Goal: Task Accomplishment & Management: Manage account settings

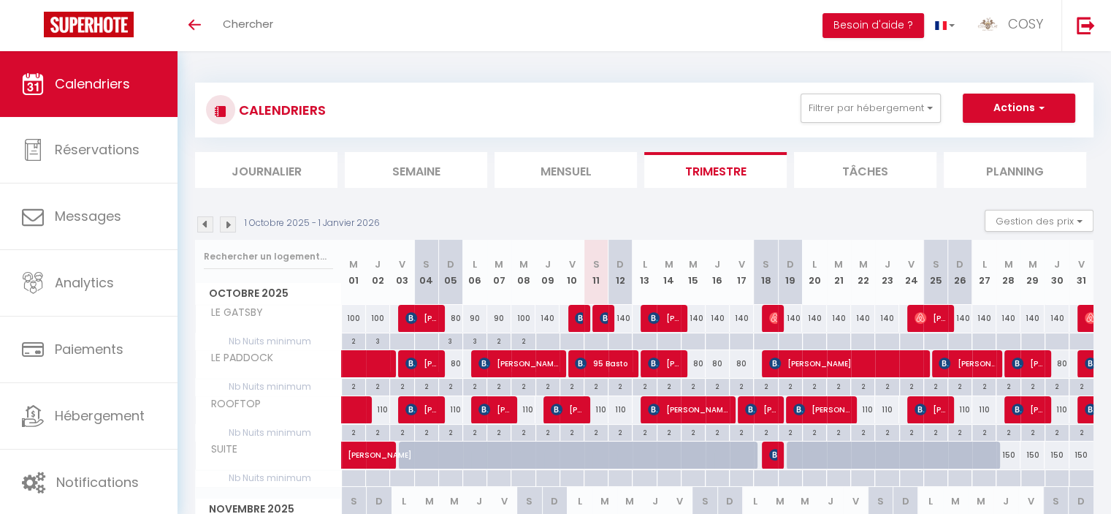
click at [532, 164] on li "Mensuel" at bounding box center [566, 170] width 142 height 36
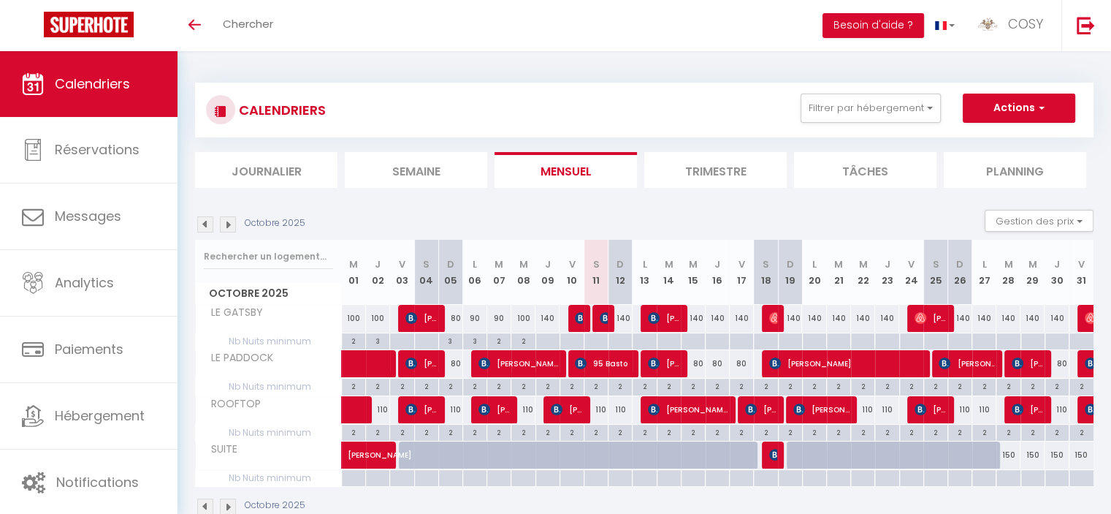
click at [612, 184] on li "Mensuel" at bounding box center [566, 170] width 142 height 36
click at [994, 211] on button "Gestion des prix" at bounding box center [1039, 221] width 109 height 22
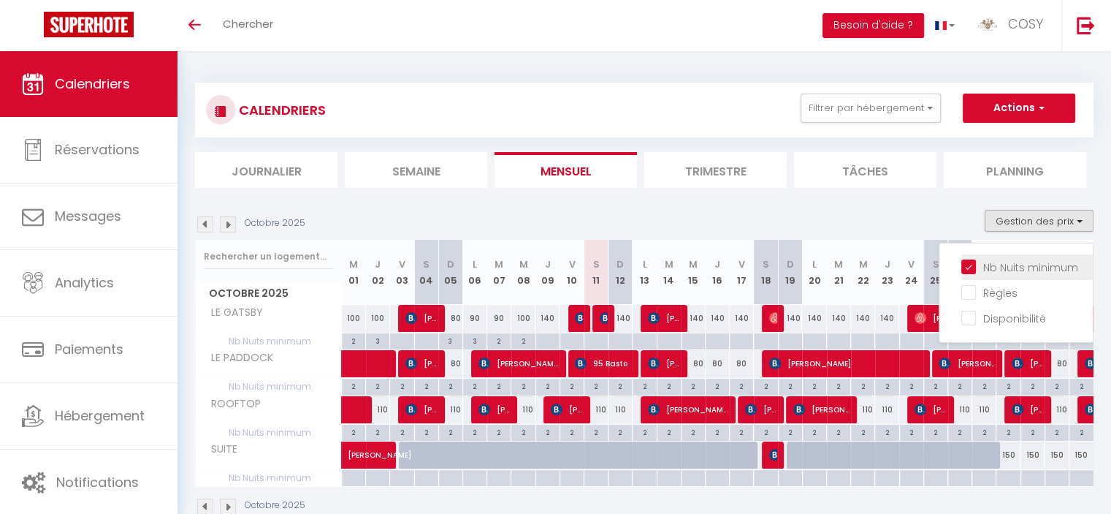
click at [970, 268] on input "Nb Nuits minimum" at bounding box center [1027, 266] width 132 height 15
checkbox input "false"
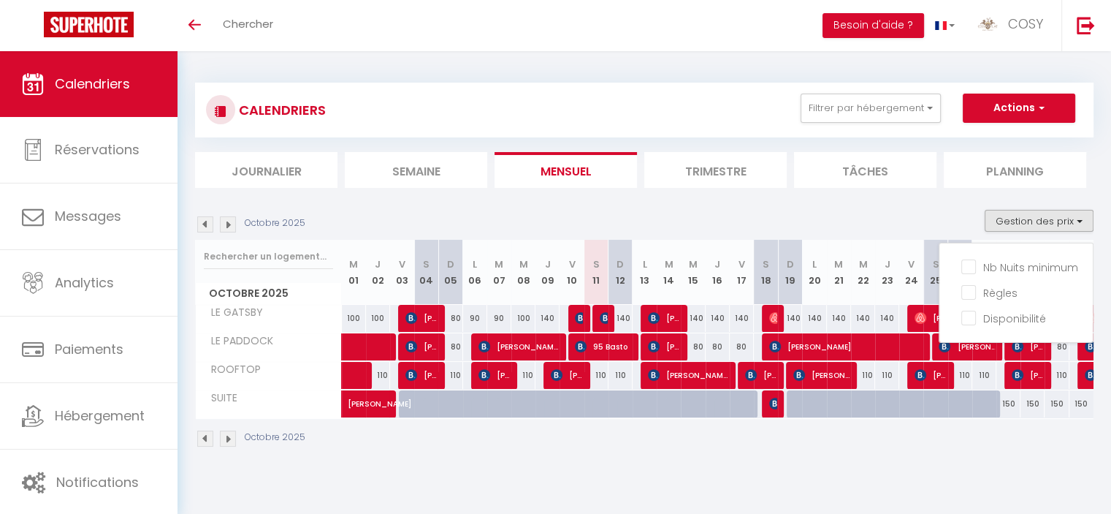
click at [625, 464] on div "CALENDRIERS Filtrer par hébergement Tous LE GATSBY LE PADDOCK ROOFTOP SUITE Eff…" at bounding box center [645, 265] width 934 height 428
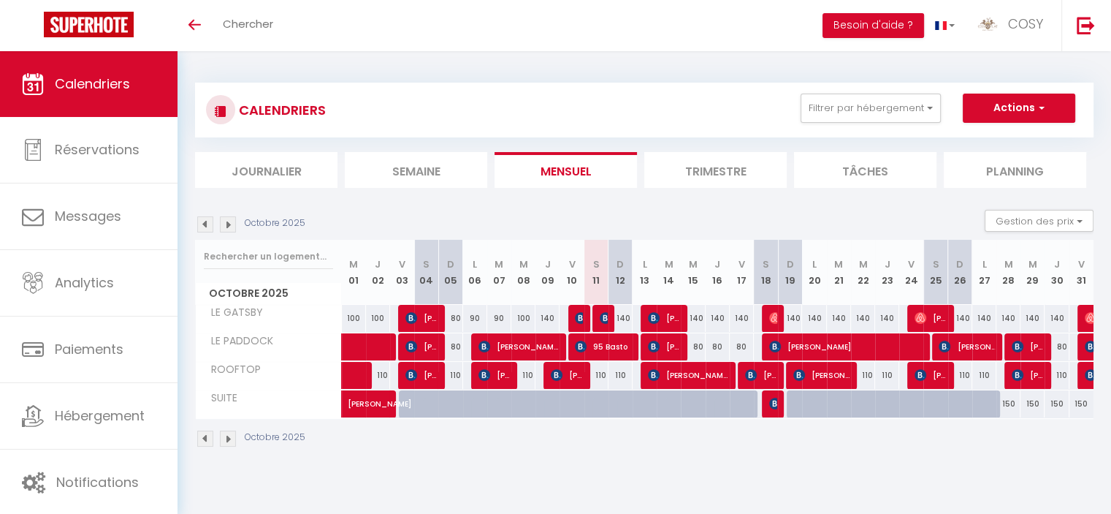
click at [696, 319] on div "140" at bounding box center [693, 318] width 24 height 27
type input "140"
type input "Mer 15 Octobre 2025"
type input "Jeu 16 Octobre 2025"
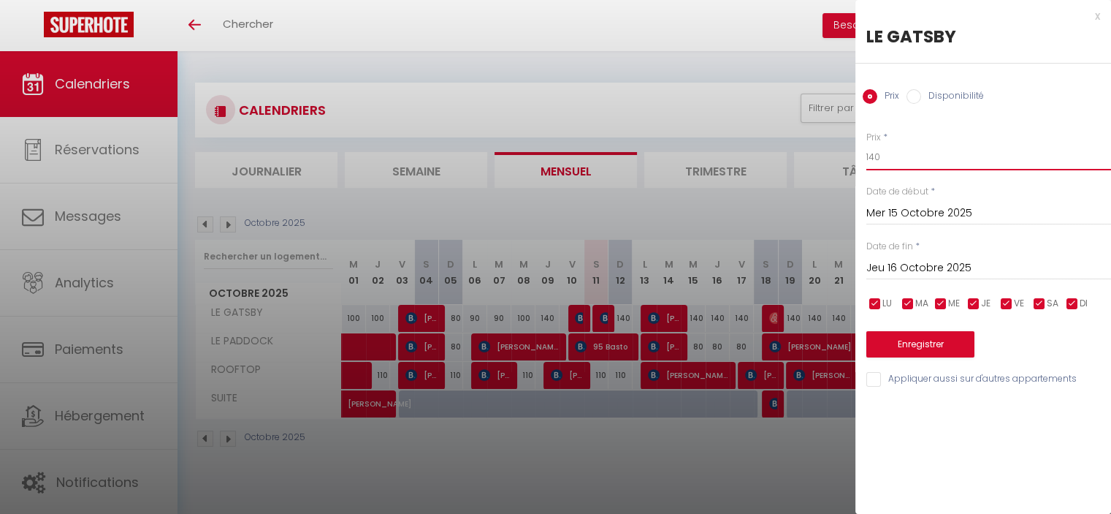
drag, startPoint x: 912, startPoint y: 154, endPoint x: 599, endPoint y: 163, distance: 313.5
click at [599, 163] on body "🟢 Des questions ou besoin d'assistance pour la migration AirBnB? Prenez rdv >>>…" at bounding box center [555, 308] width 1111 height 514
type input "120"
click at [953, 344] on button "Enregistrer" at bounding box center [920, 344] width 108 height 26
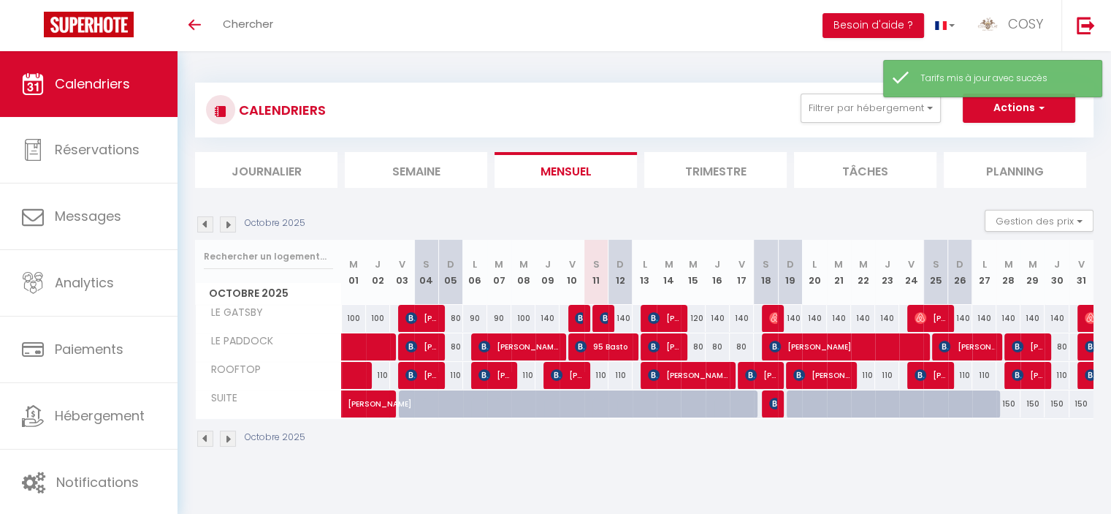
click at [795, 314] on div "140" at bounding box center [790, 318] width 24 height 27
type input "140"
type input "Dim 19 Octobre 2025"
type input "Lun 20 Octobre 2025"
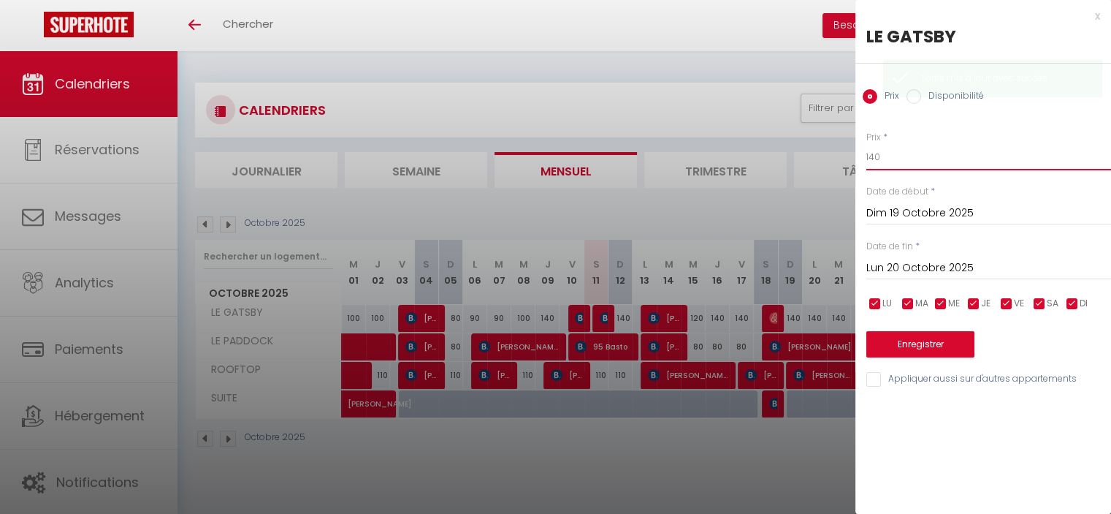
drag, startPoint x: 897, startPoint y: 164, endPoint x: 666, endPoint y: 186, distance: 231.9
click at [666, 186] on body "🟢 Des questions ou besoin d'assistance pour la migration AirBnB? Prenez rdv >>>…" at bounding box center [555, 308] width 1111 height 514
type input "120"
click at [885, 344] on button "Enregistrer" at bounding box center [920, 344] width 108 height 26
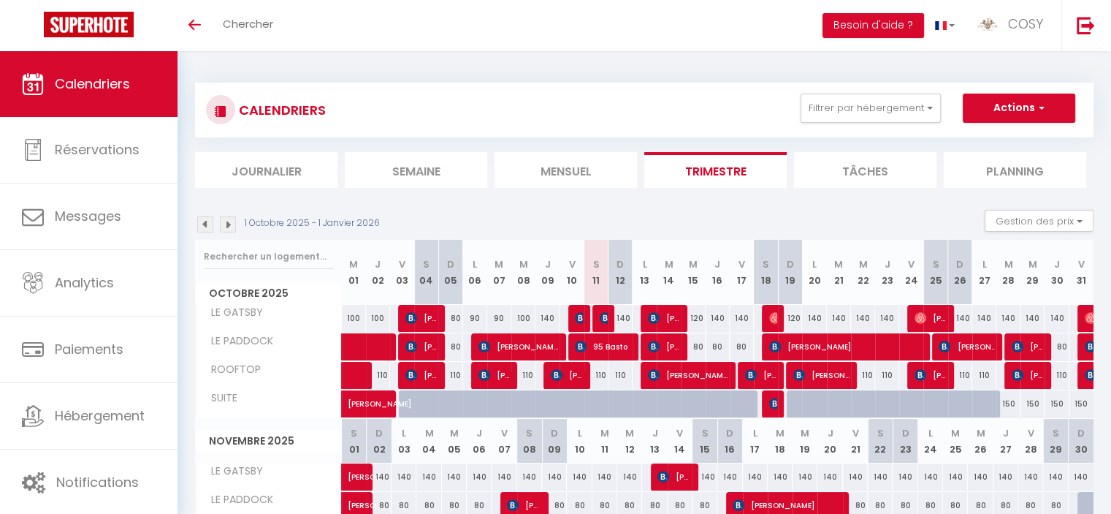
click at [602, 169] on li "Mensuel" at bounding box center [566, 170] width 142 height 36
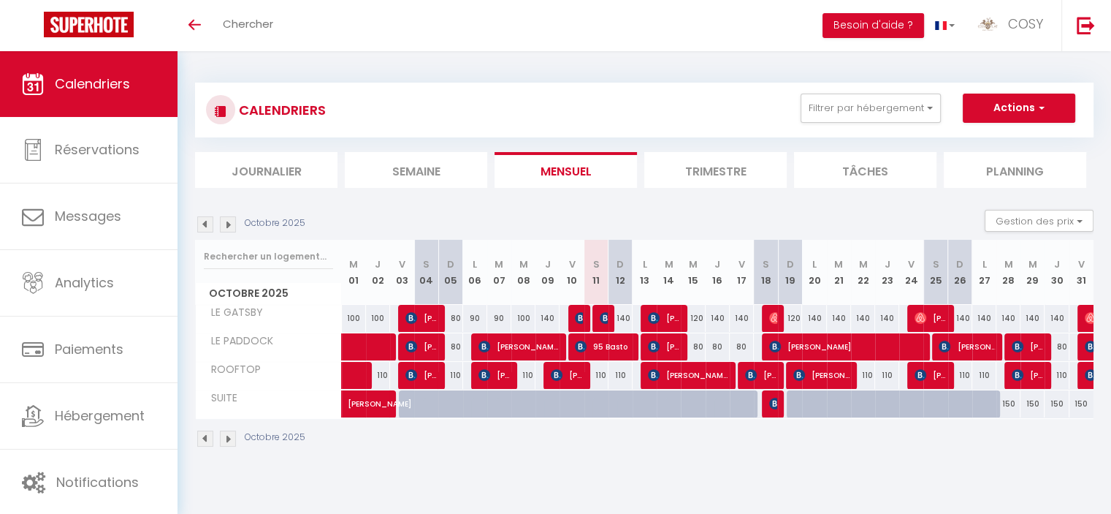
click at [1013, 401] on div "150" at bounding box center [1008, 403] width 24 height 27
type input "150"
type input "[DATE]"
type input "Mer 29 Octobre 2025"
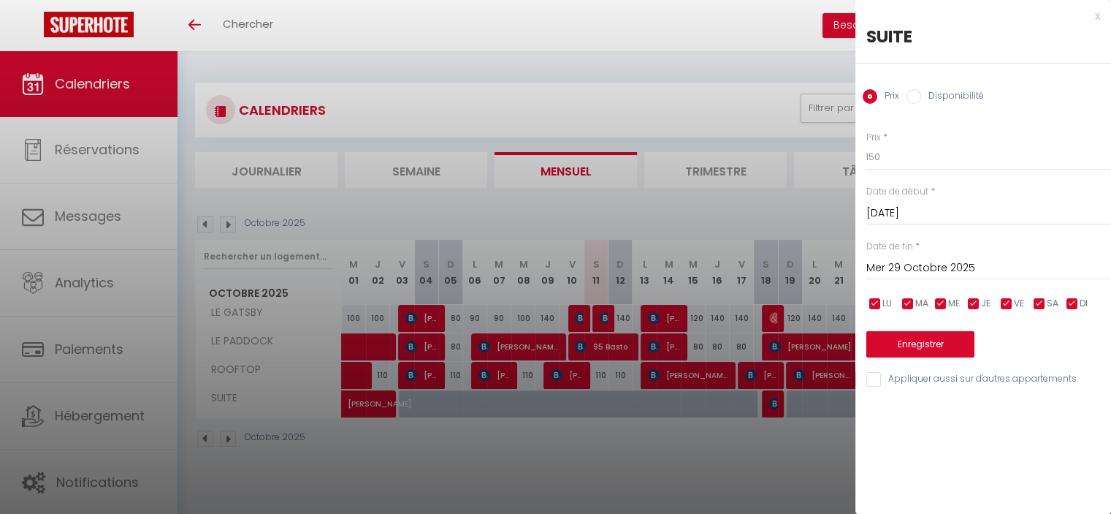
click at [950, 104] on label "Disponibilité" at bounding box center [952, 97] width 63 height 16
click at [921, 104] on input "Disponibilité" at bounding box center [914, 96] width 15 height 15
radio input "true"
radio input "false"
click at [903, 269] on input "Mer 29 Octobre 2025" at bounding box center [988, 269] width 245 height 19
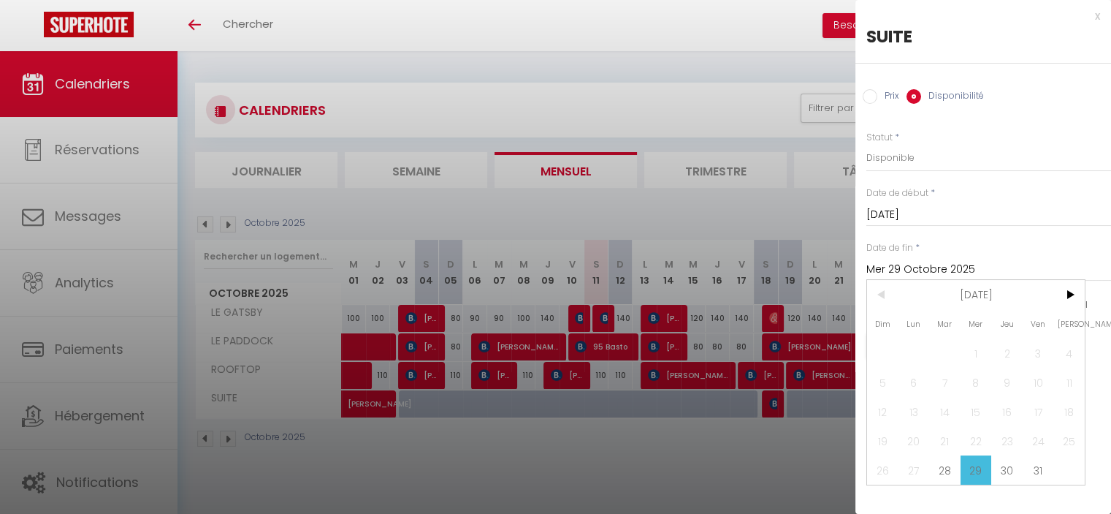
drag, startPoint x: 1081, startPoint y: 301, endPoint x: 790, endPoint y: 451, distance: 326.4
click at [790, 451] on div at bounding box center [555, 257] width 1111 height 514
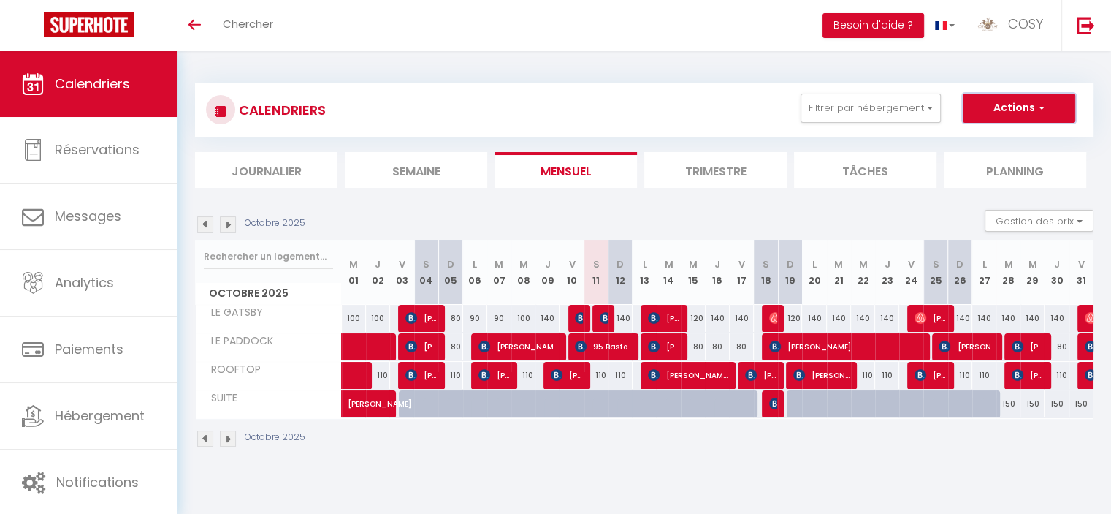
click at [1003, 108] on button "Actions" at bounding box center [1019, 108] width 113 height 29
click at [945, 215] on div "Octobre 2025 Gestion des prix Nb Nuits minimum Règles Disponibilité" at bounding box center [644, 225] width 899 height 30
click at [1039, 102] on span "button" at bounding box center [1039, 107] width 9 height 15
click at [892, 216] on div "Octobre 2025 Gestion des prix Nb Nuits minimum Règles Disponibilité" at bounding box center [644, 225] width 899 height 30
click at [227, 223] on img at bounding box center [228, 224] width 16 height 16
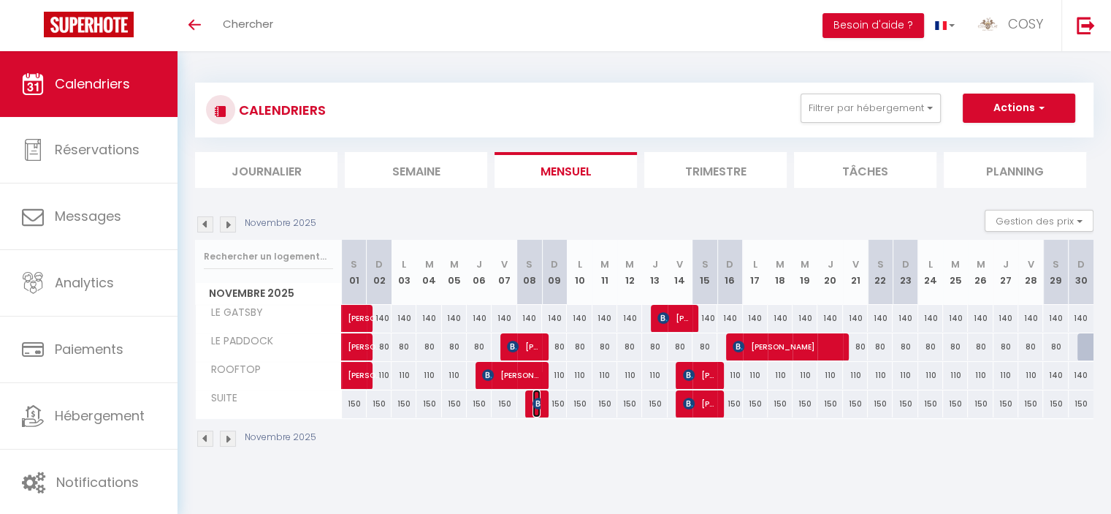
click at [537, 400] on img at bounding box center [539, 403] width 12 height 12
select select "OK"
select select "KO"
select select "0"
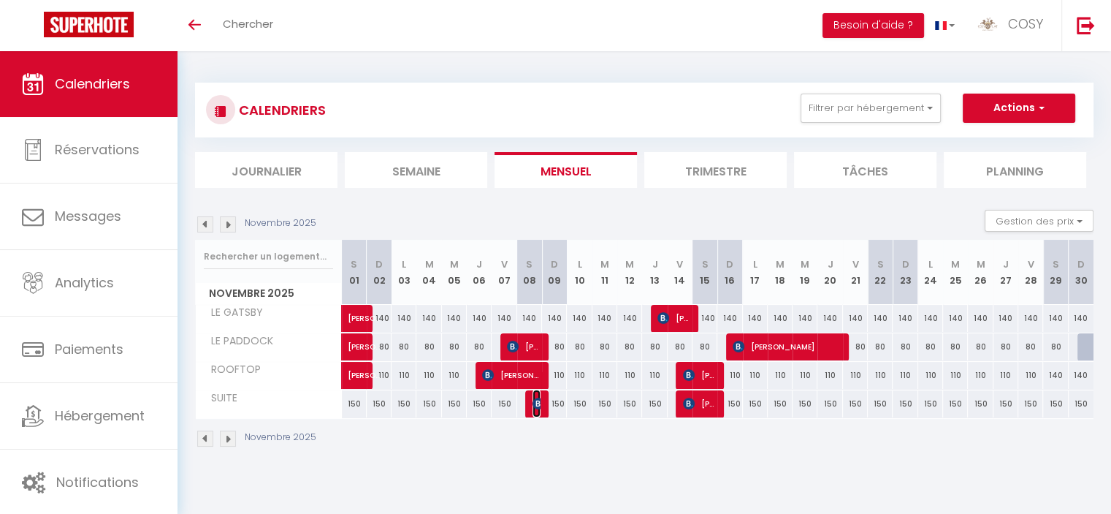
select select "1"
select select
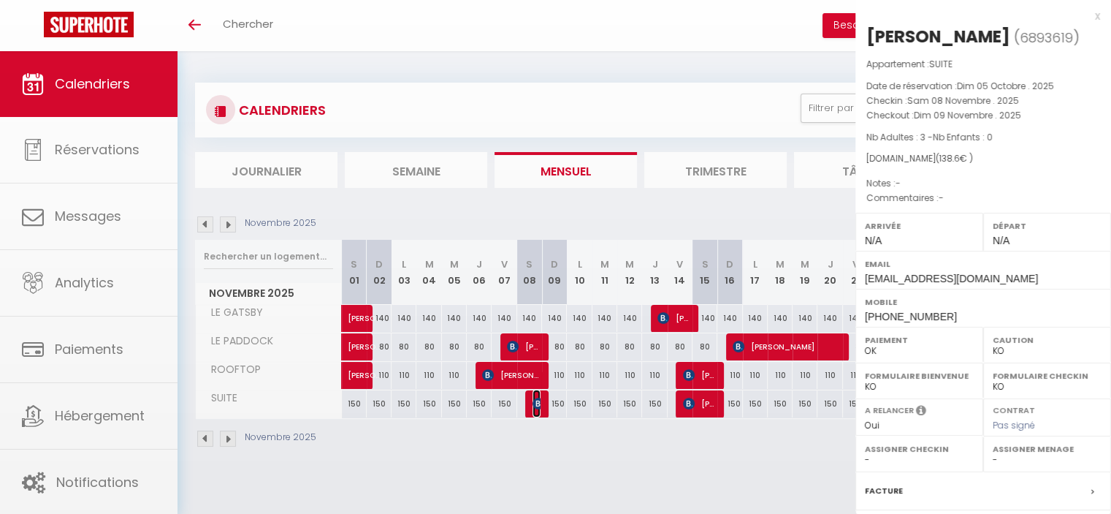
select select "26006"
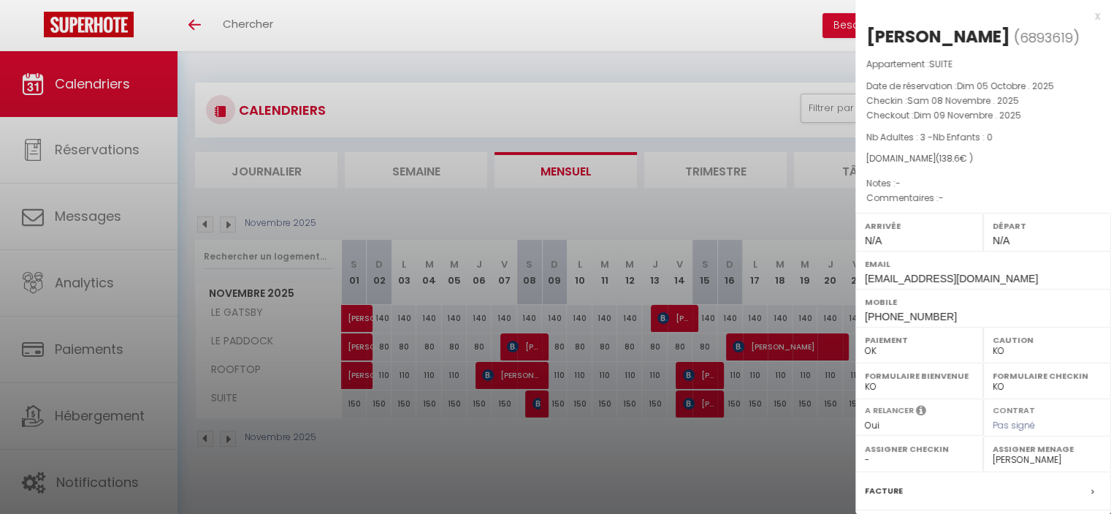
click at [537, 467] on div at bounding box center [555, 257] width 1111 height 514
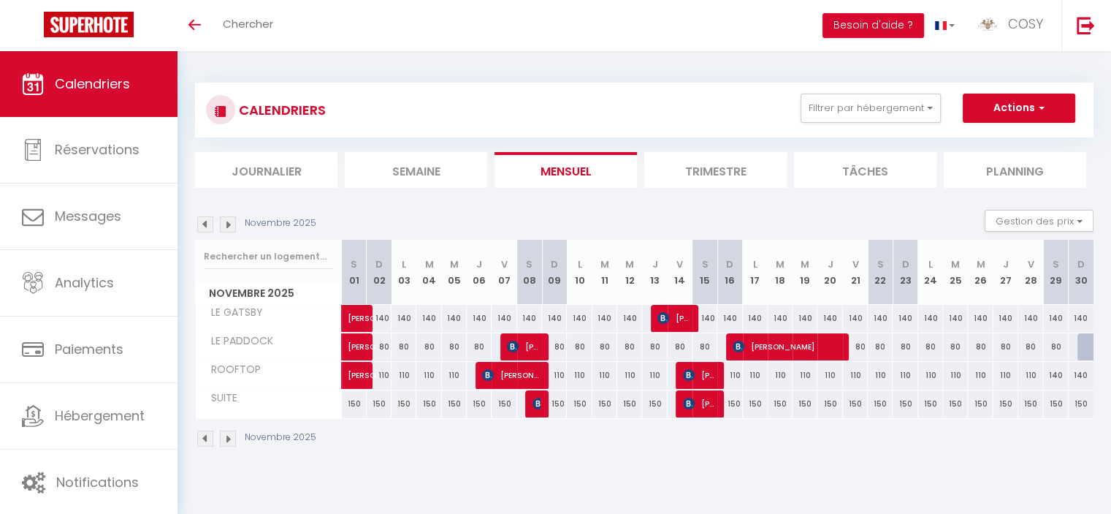
click at [200, 222] on img at bounding box center [205, 224] width 16 height 16
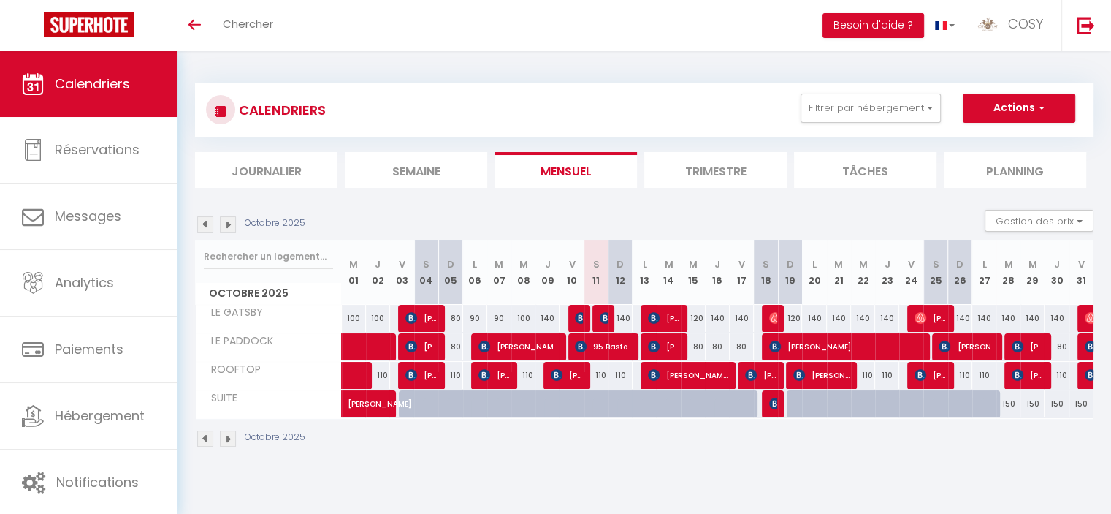
click at [1010, 403] on div "150" at bounding box center [1008, 403] width 24 height 27
select select "1"
type input "[DATE]"
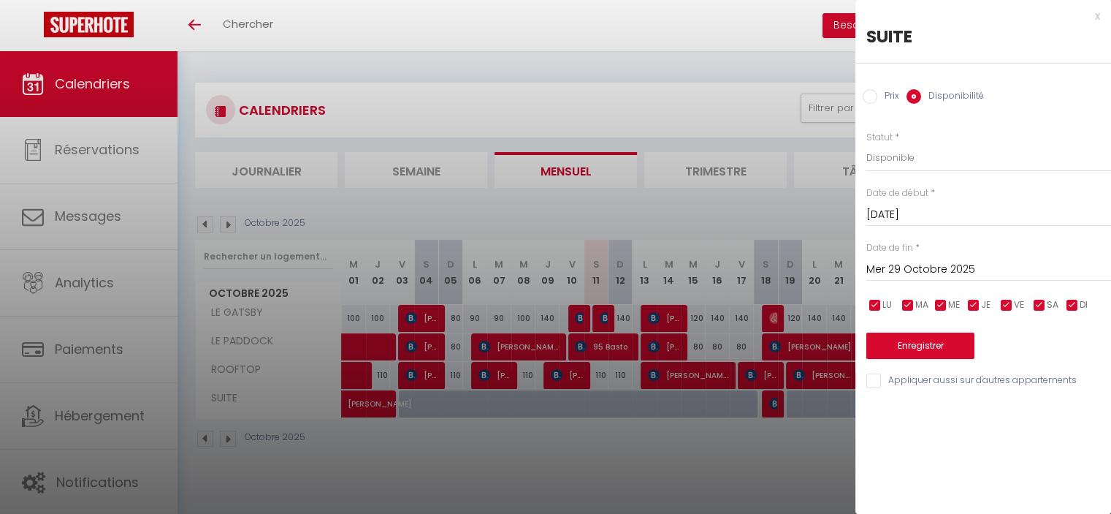
click at [907, 267] on input "Mer 29 Octobre 2025" at bounding box center [988, 269] width 245 height 19
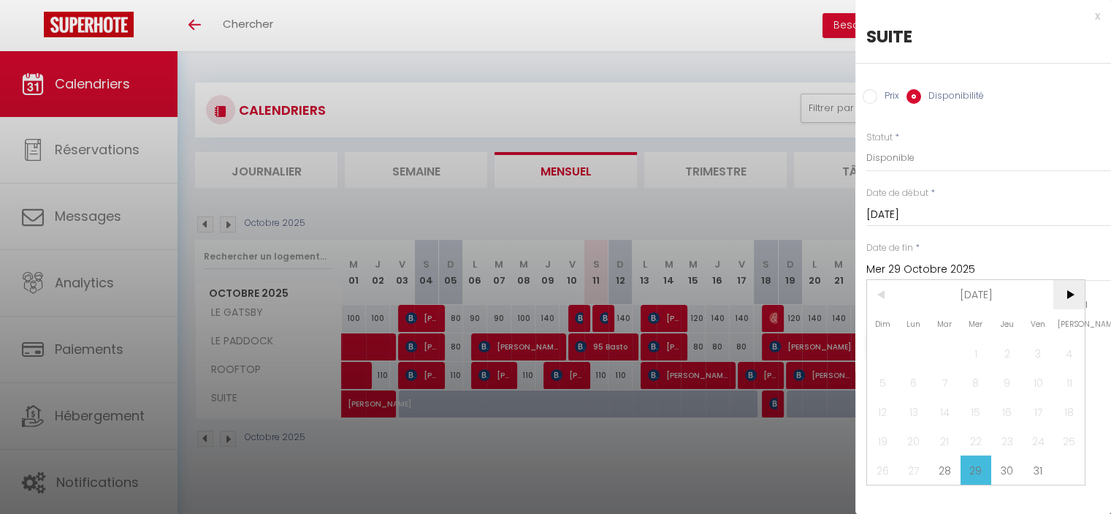
click at [1068, 289] on span ">" at bounding box center [1068, 294] width 31 height 29
click at [1001, 408] on span "13" at bounding box center [1006, 411] width 31 height 29
type input "Jeu 13 Novembre 2025"
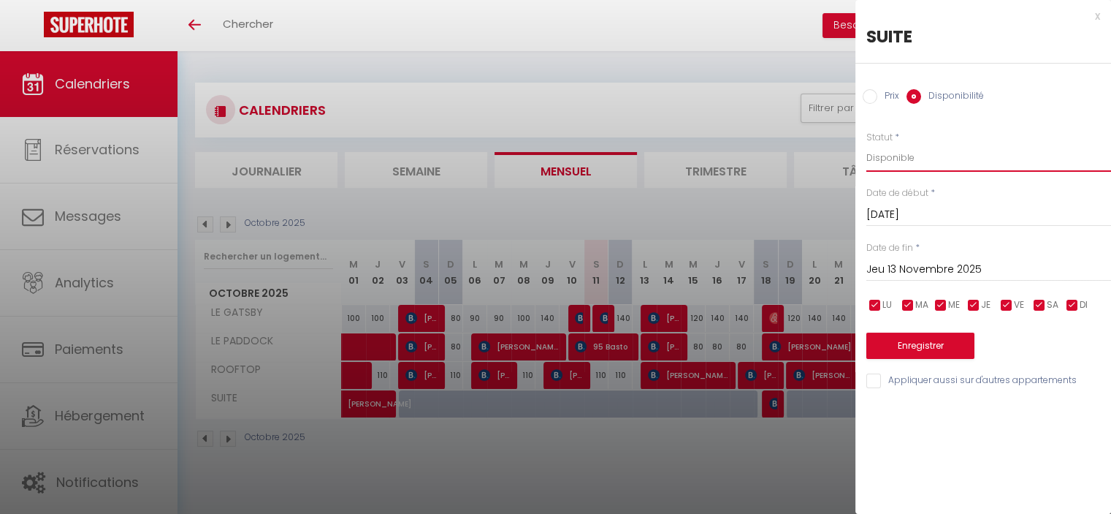
click at [935, 156] on select "Disponible Indisponible" at bounding box center [988, 158] width 245 height 28
select select "0"
click at [866, 144] on select "Disponible Indisponible" at bounding box center [988, 158] width 245 height 28
click at [918, 335] on button "Enregistrer" at bounding box center [920, 345] width 108 height 26
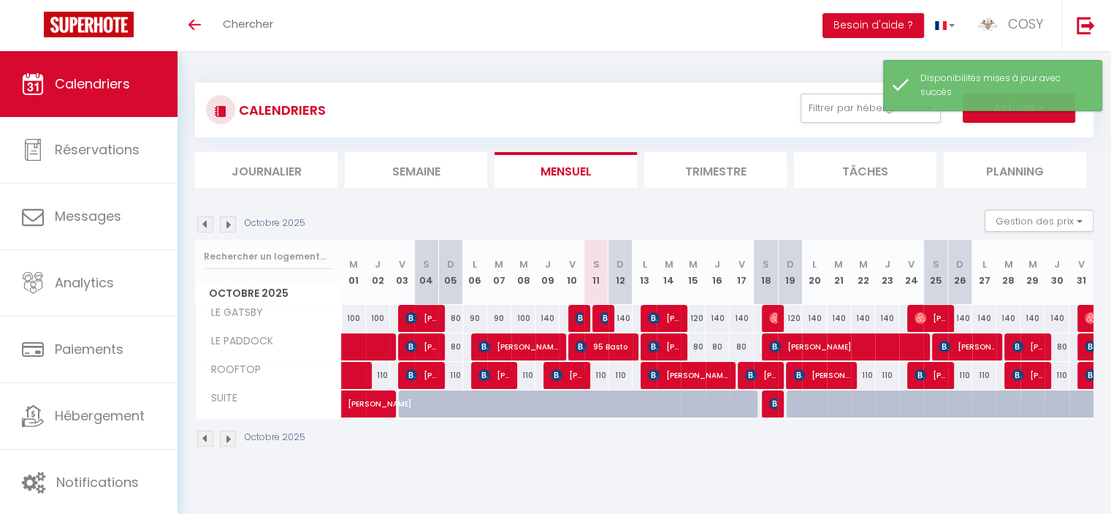
click at [773, 449] on div "Octobre 2025" at bounding box center [644, 440] width 899 height 43
